Goal: Find specific page/section: Find specific page/section

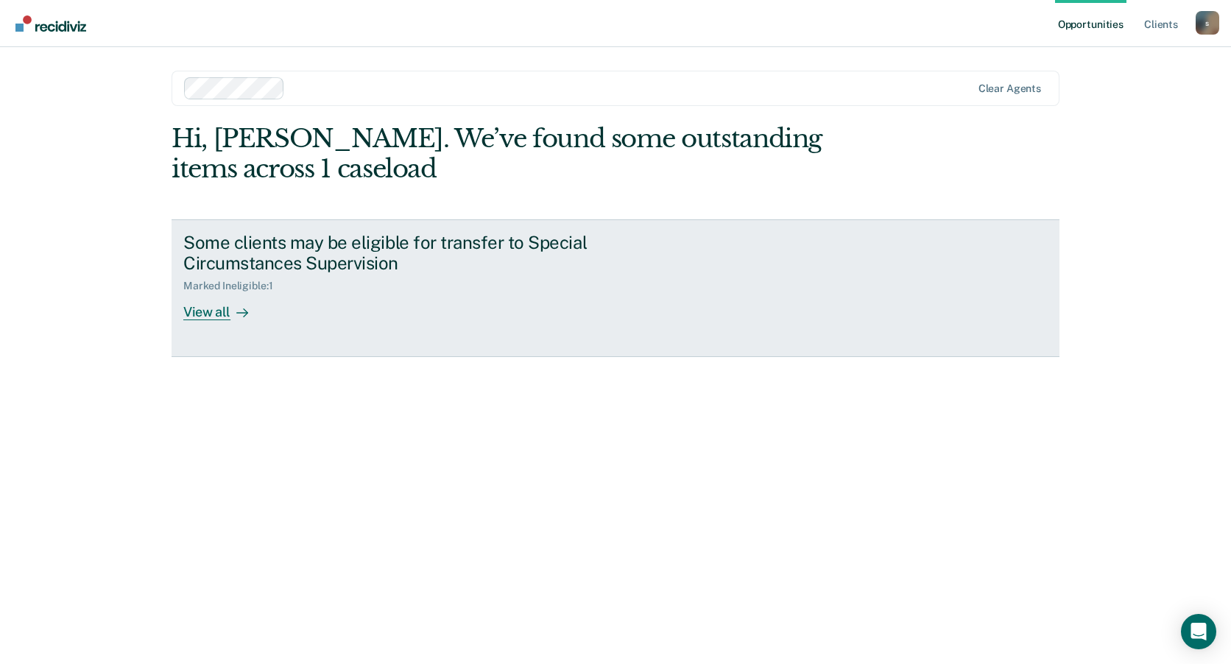
click at [231, 321] on link "Some clients may be eligible for transfer to Special Circumstances Supervision …" at bounding box center [616, 288] width 888 height 138
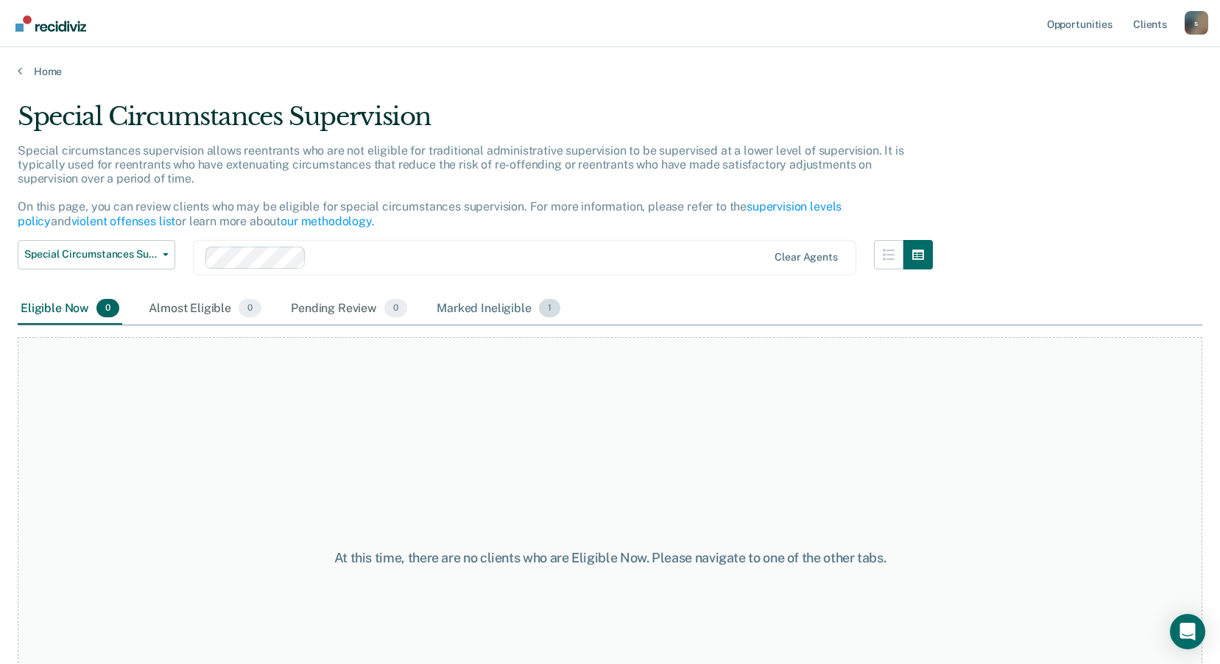
click at [475, 305] on div "Marked Ineligible 1" at bounding box center [499, 309] width 130 height 32
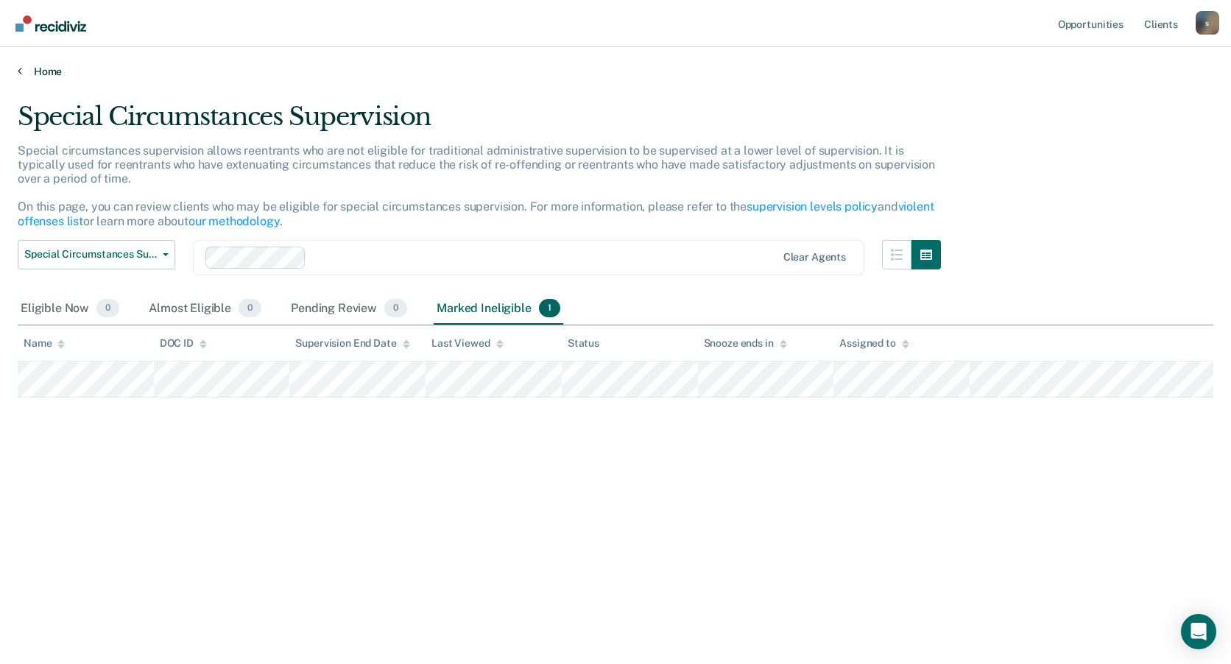
click at [41, 68] on link "Home" at bounding box center [616, 71] width 1196 height 13
